Goal: Task Accomplishment & Management: Use online tool/utility

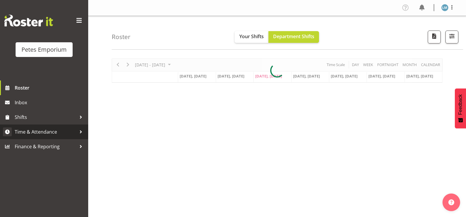
click at [59, 133] on span "Time & Attendance" at bounding box center [46, 132] width 62 height 9
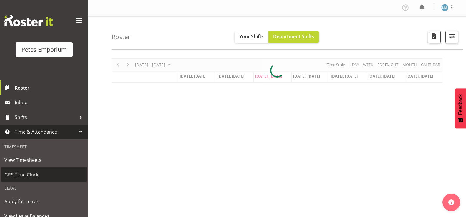
click at [50, 177] on span "GPS Time Clock" at bounding box center [43, 175] width 79 height 9
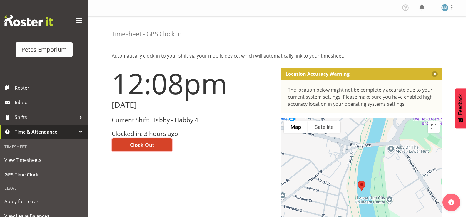
click at [148, 147] on span "Clock Out" at bounding box center [142, 145] width 24 height 8
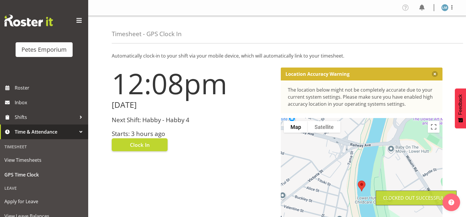
click at [446, 6] on img at bounding box center [445, 7] width 7 height 7
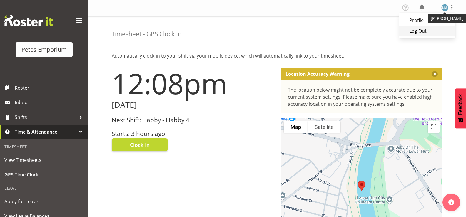
click at [424, 33] on link "Log Out" at bounding box center [427, 31] width 56 height 11
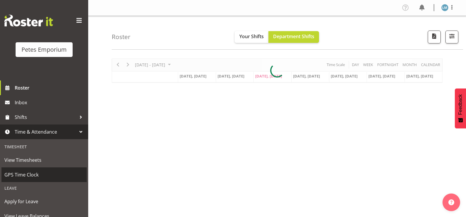
click at [51, 177] on span "GPS Time Clock" at bounding box center [43, 175] width 79 height 9
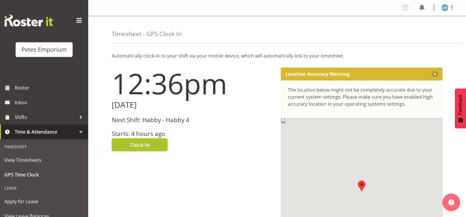
click at [145, 144] on span "Clock In" at bounding box center [140, 145] width 20 height 8
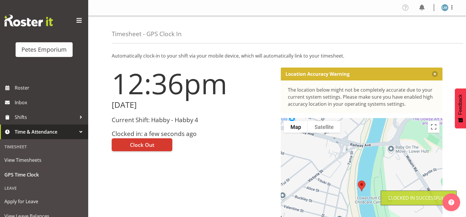
click at [447, 7] on img at bounding box center [445, 7] width 7 height 7
click at [423, 32] on link "Log Out" at bounding box center [427, 31] width 56 height 11
